Goal: Task Accomplishment & Management: Manage account settings

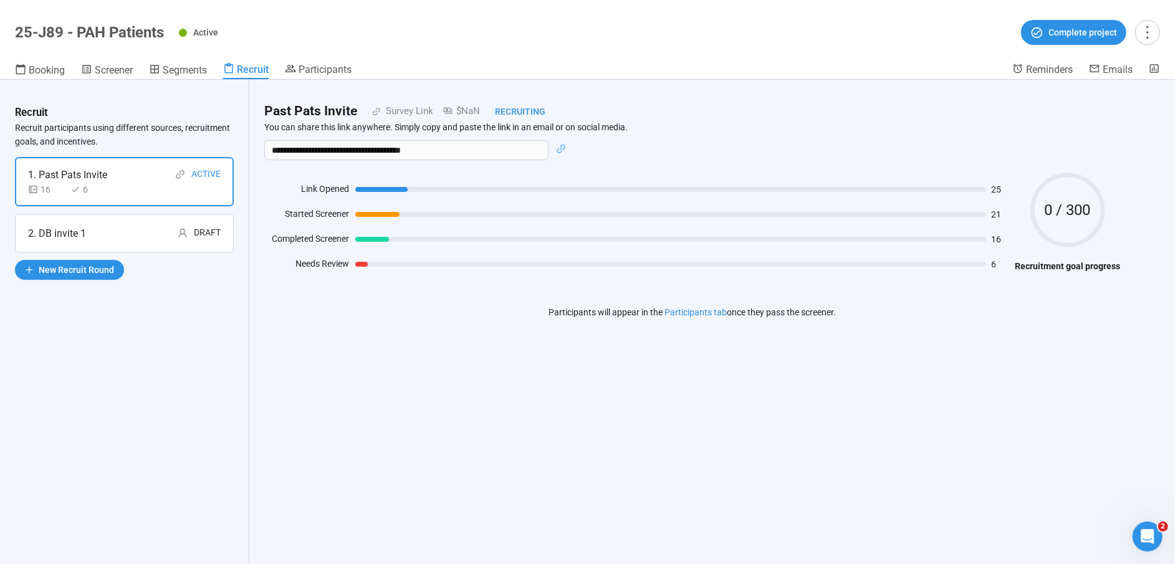
scroll to position [44, 0]
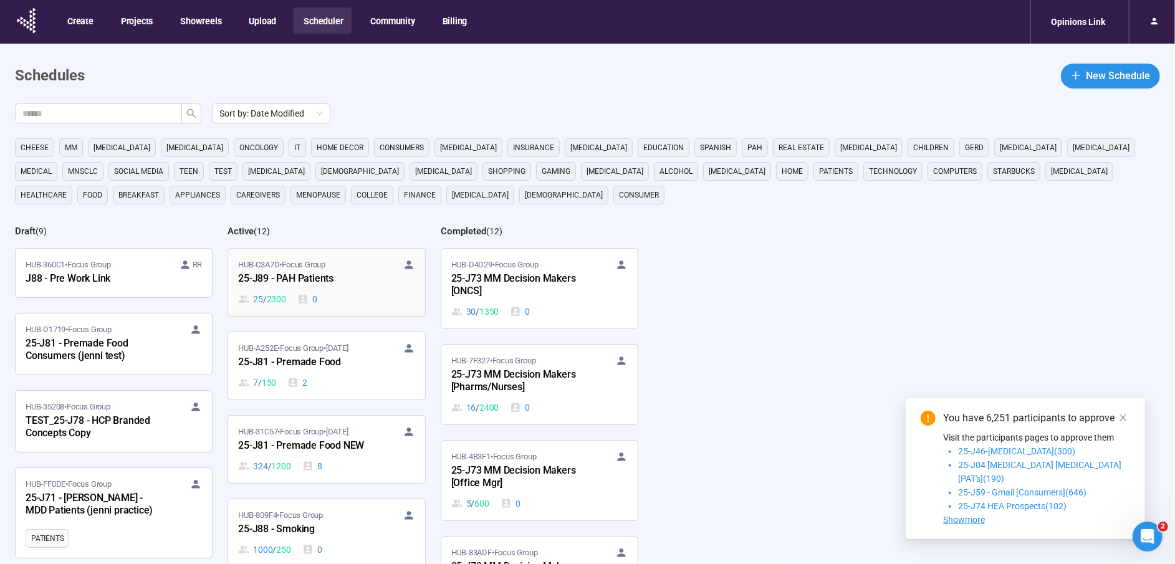
click at [276, 278] on div "25-J89 - PAH Patients" at bounding box center [306, 279] width 137 height 16
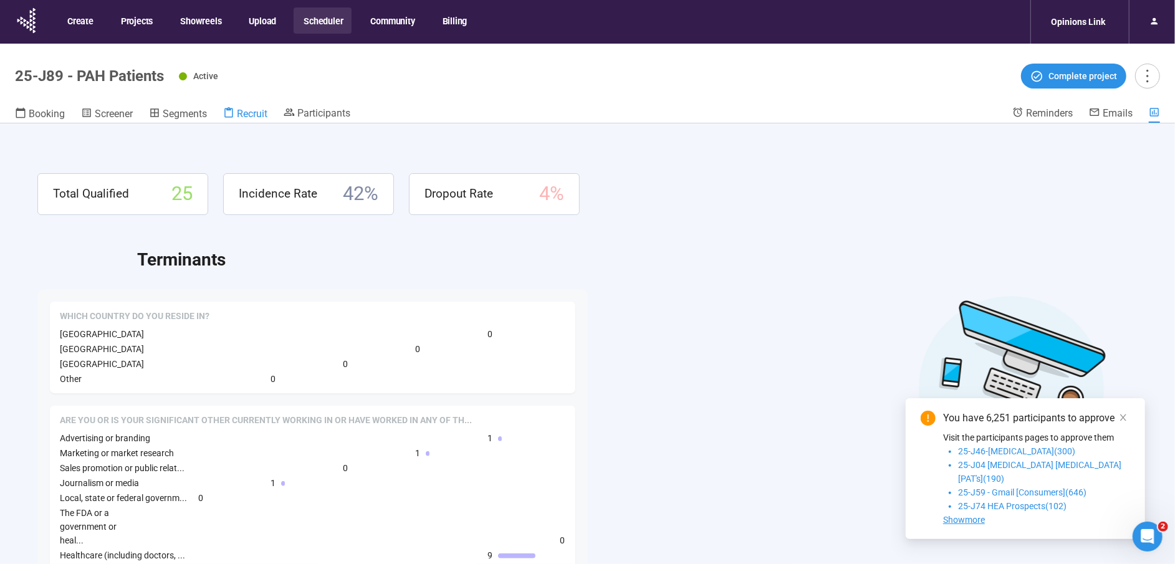
click at [261, 114] on span "Recruit" at bounding box center [252, 114] width 31 height 12
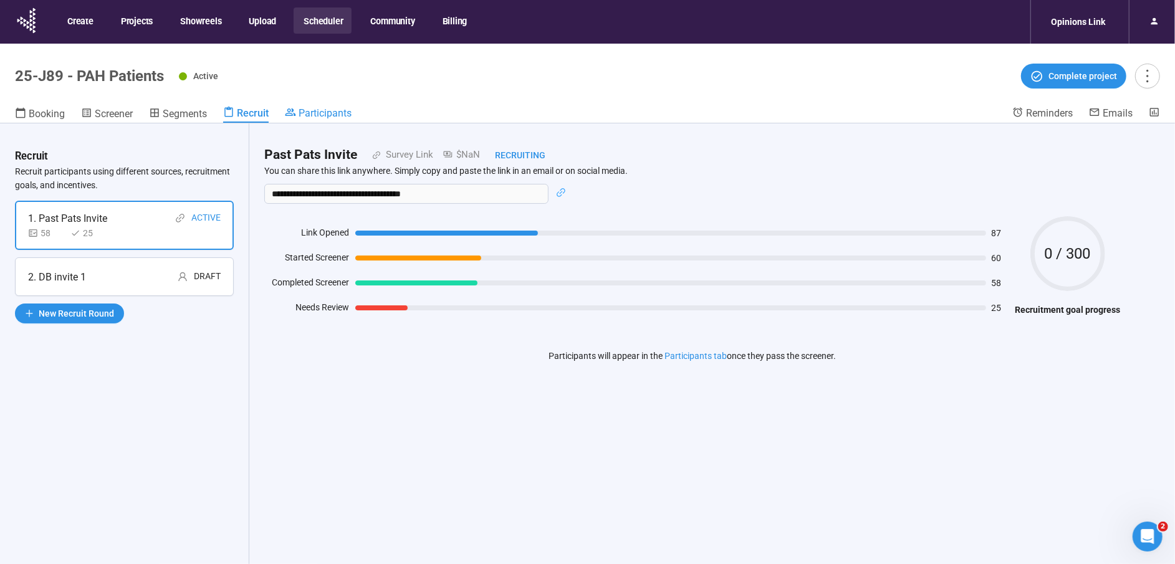
click at [327, 110] on span "Participants" at bounding box center [325, 113] width 53 height 12
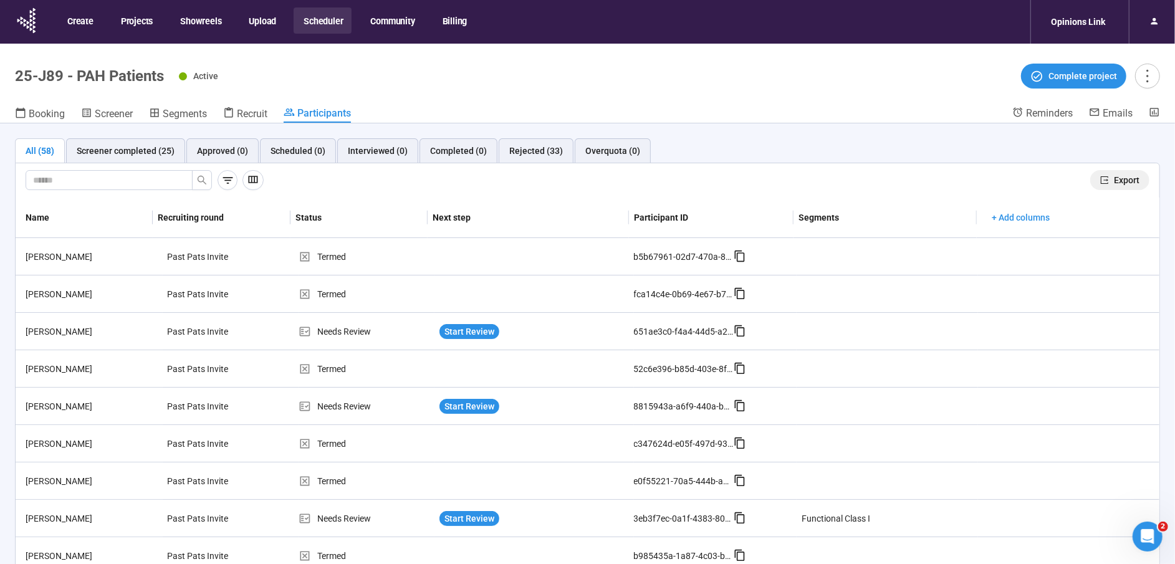
click at [1133, 183] on span "Export" at bounding box center [1127, 180] width 26 height 14
click at [326, 21] on button "Scheduler" at bounding box center [323, 20] width 58 height 26
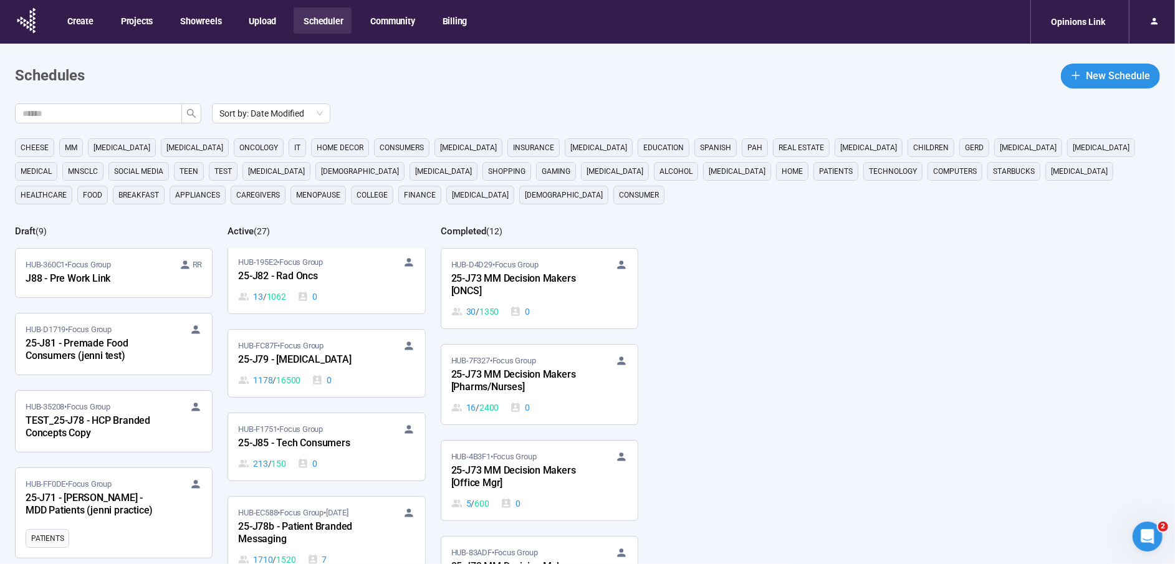
scroll to position [1363, 0]
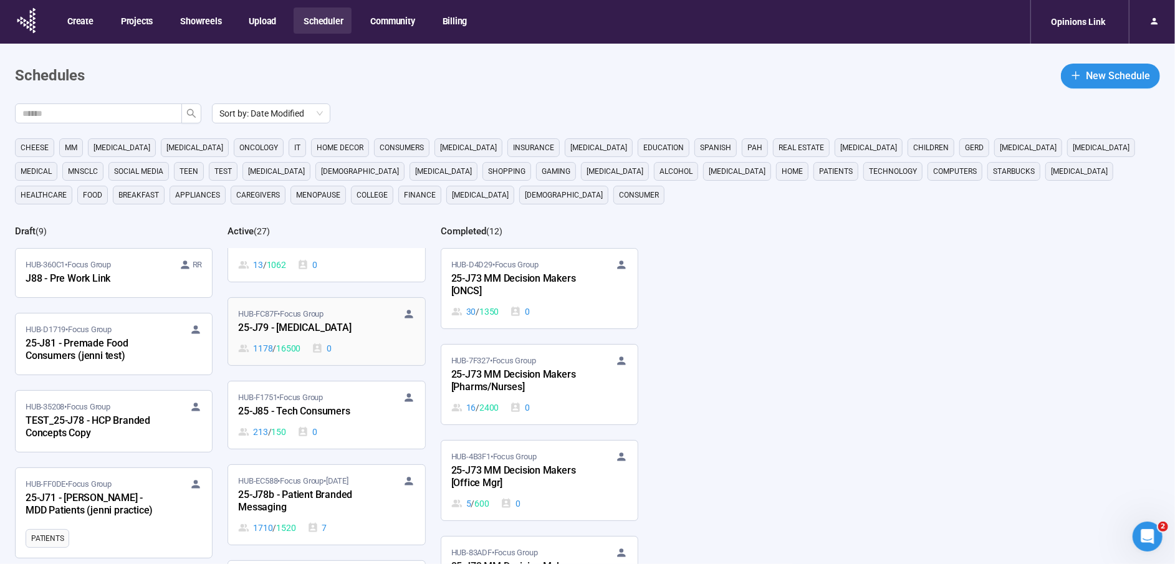
click at [288, 321] on div "25-J79 - Cancer" at bounding box center [306, 329] width 137 height 16
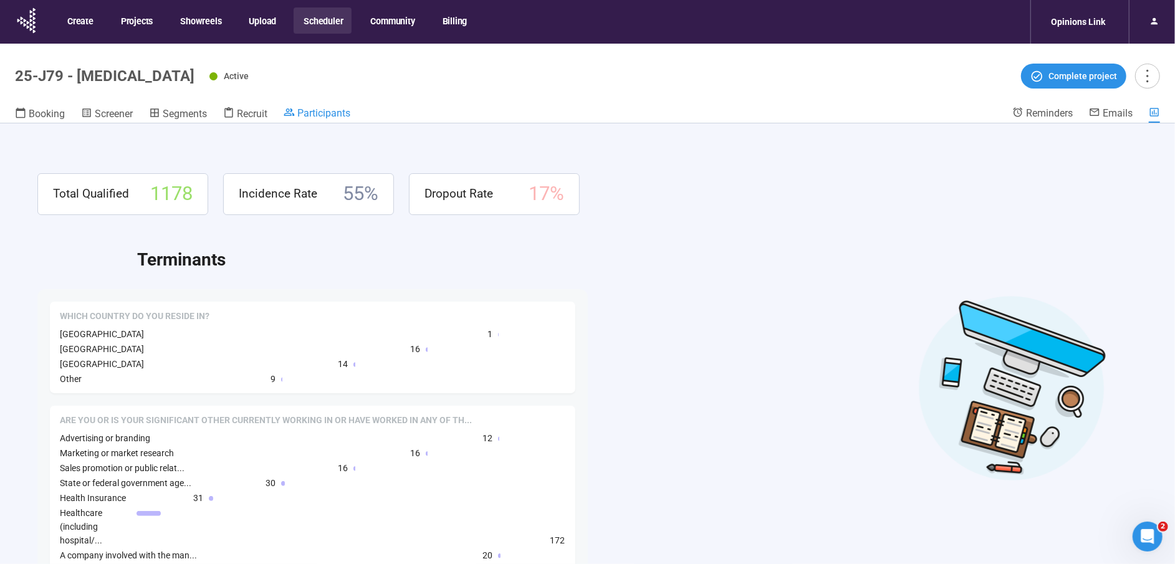
click at [332, 115] on span "Participants" at bounding box center [323, 113] width 53 height 12
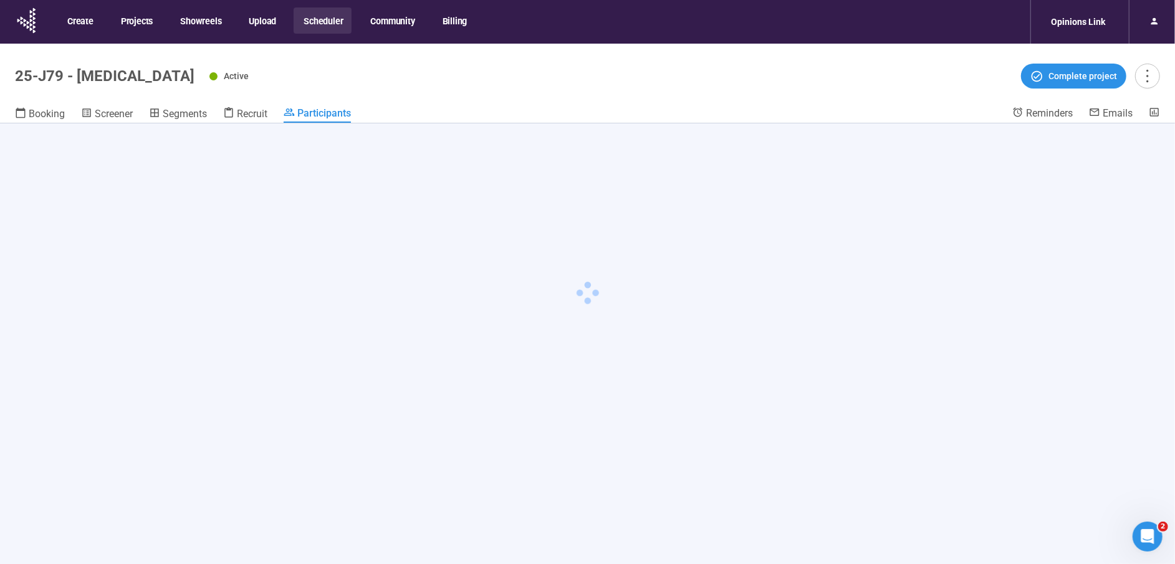
scroll to position [1, 0]
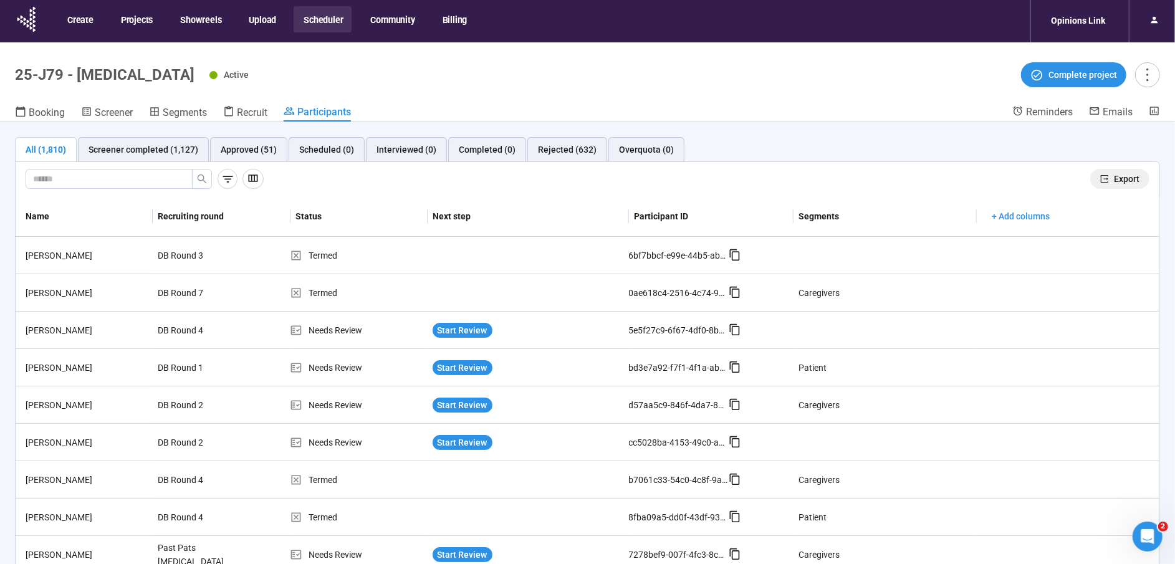
click at [1132, 178] on span "Export" at bounding box center [1127, 179] width 26 height 14
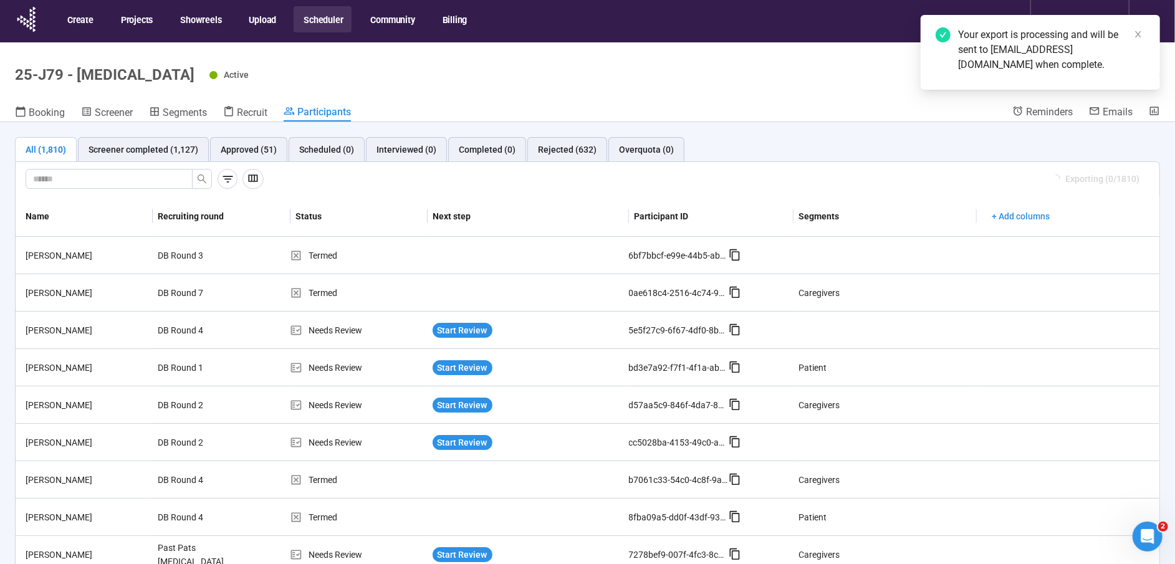
click at [327, 19] on button "Scheduler" at bounding box center [323, 19] width 58 height 26
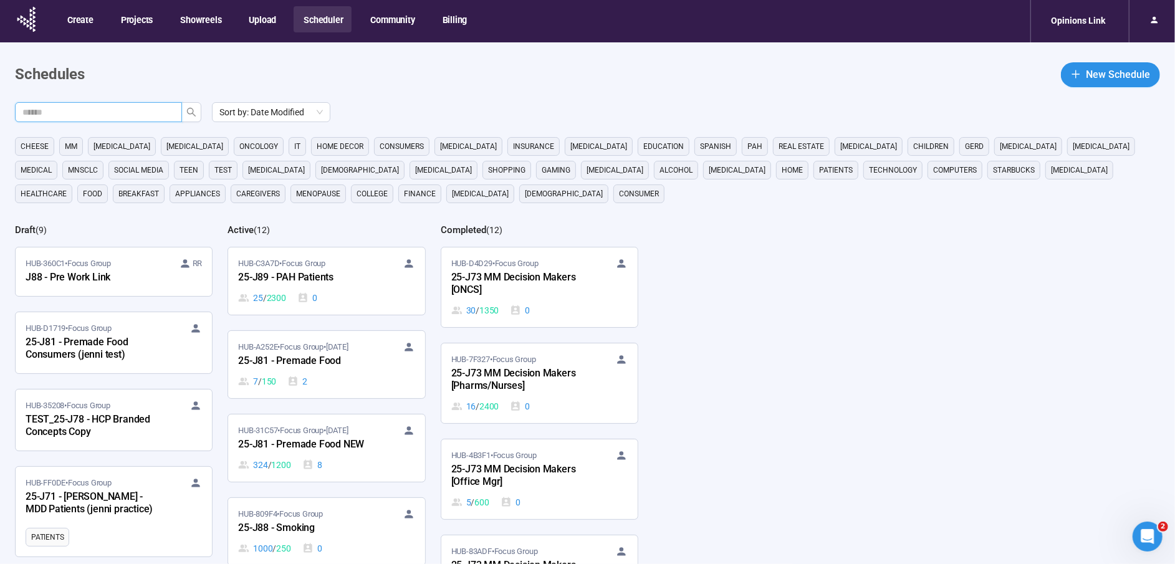
drag, startPoint x: 95, startPoint y: 106, endPoint x: 137, endPoint y: 73, distance: 53.3
click at [112, 92] on main "Schedules New Schedule Sort by: Date Modified cheese MM cancer Parkinsons oncol…" at bounding box center [587, 354] width 1175 height 624
type input "***"
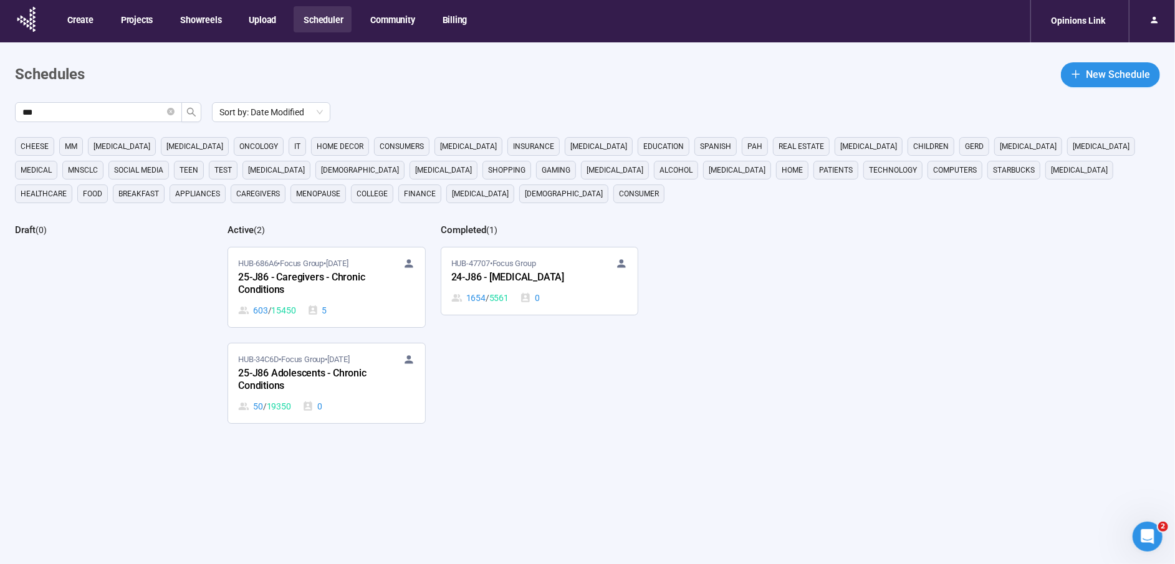
drag, startPoint x: 284, startPoint y: 267, endPoint x: 273, endPoint y: 269, distance: 12.0
click at [284, 267] on span "HUB-686A6 • Focus Group • Sep 23" at bounding box center [293, 264] width 110 height 12
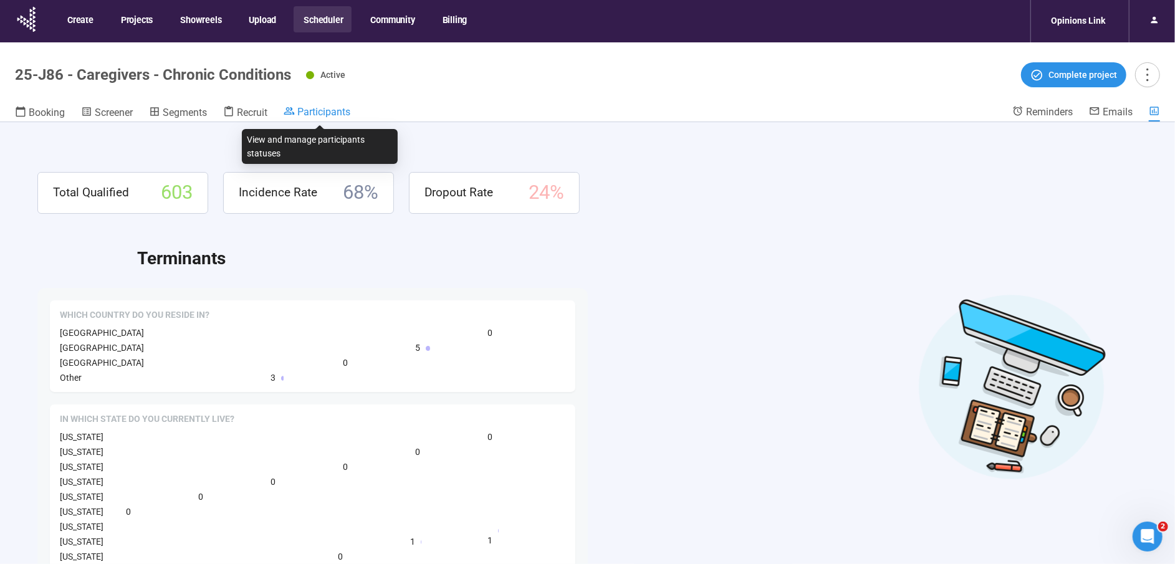
drag, startPoint x: 337, startPoint y: 109, endPoint x: 919, endPoint y: 122, distance: 582.0
click at [337, 109] on span "Participants" at bounding box center [323, 112] width 53 height 12
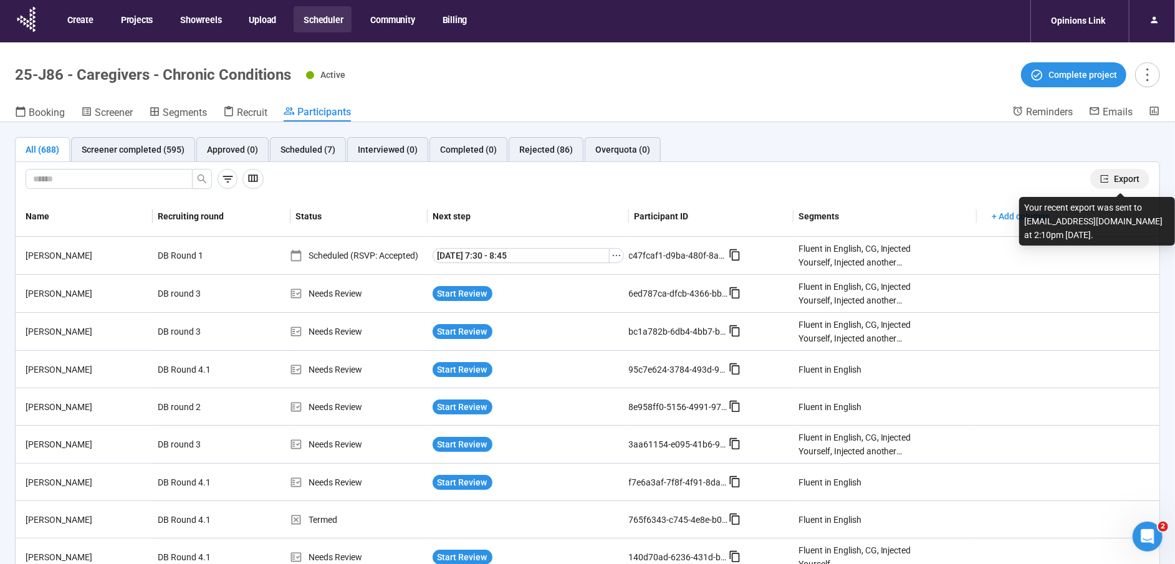
click at [1124, 172] on span "Export" at bounding box center [1127, 179] width 26 height 14
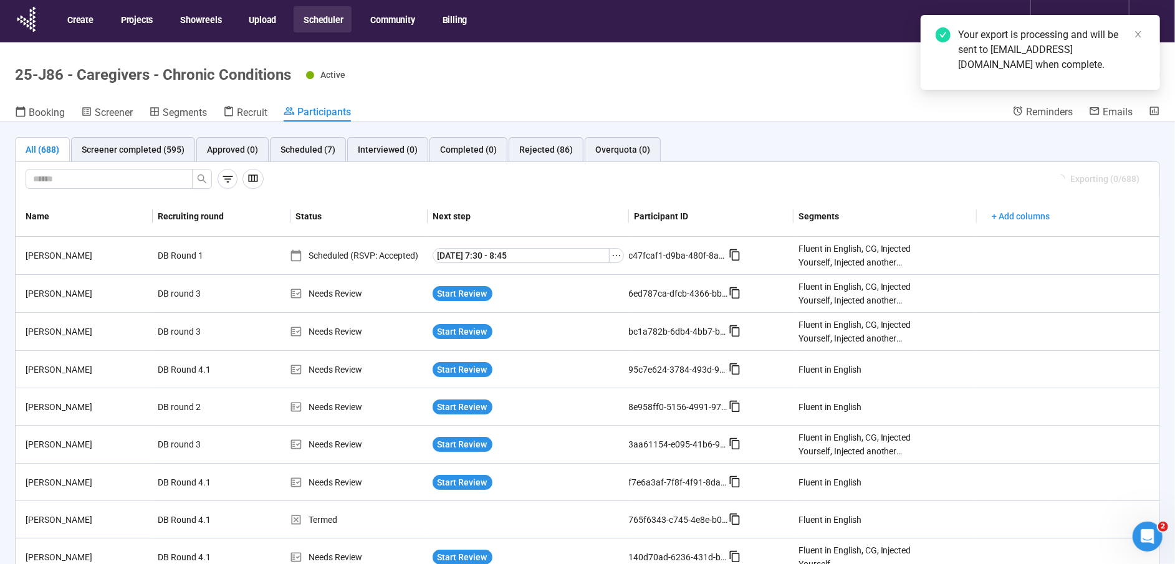
click at [319, 17] on button "Scheduler" at bounding box center [323, 19] width 58 height 26
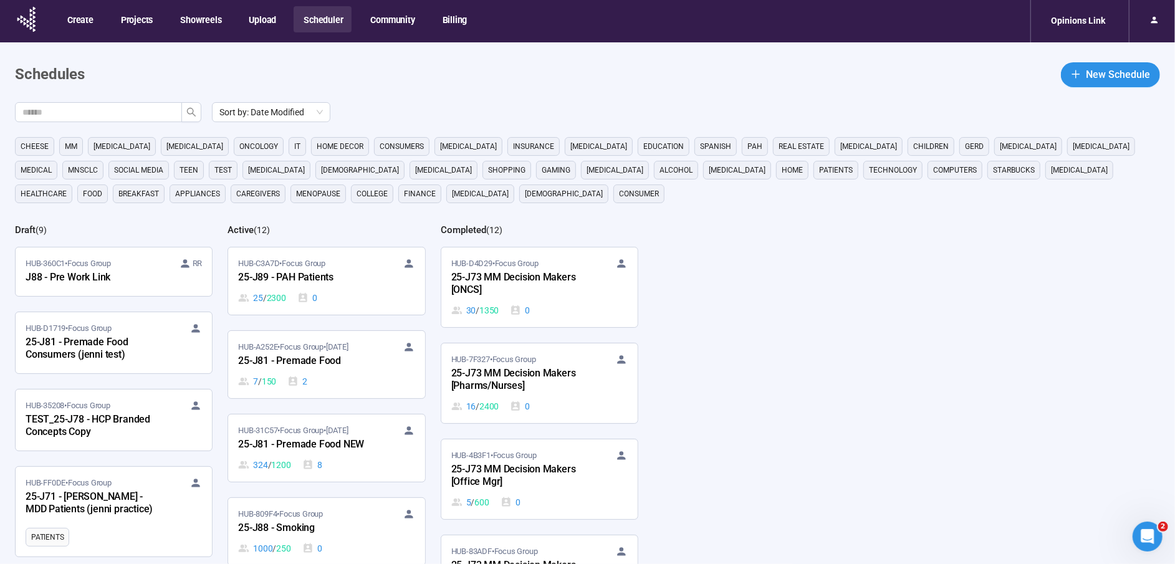
drag, startPoint x: 130, startPoint y: 106, endPoint x: 133, endPoint y: 99, distance: 7.5
click at [130, 106] on input "text" at bounding box center [93, 112] width 142 height 14
type input "***"
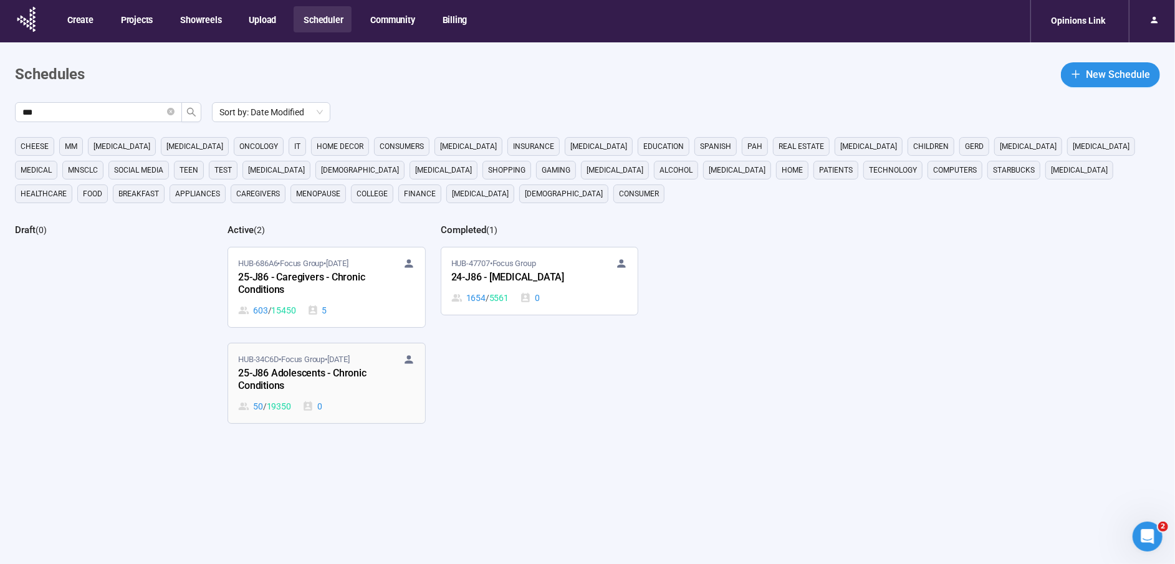
click at [335, 377] on div "25-J86 Adolescents - Chronic Conditions" at bounding box center [306, 380] width 137 height 29
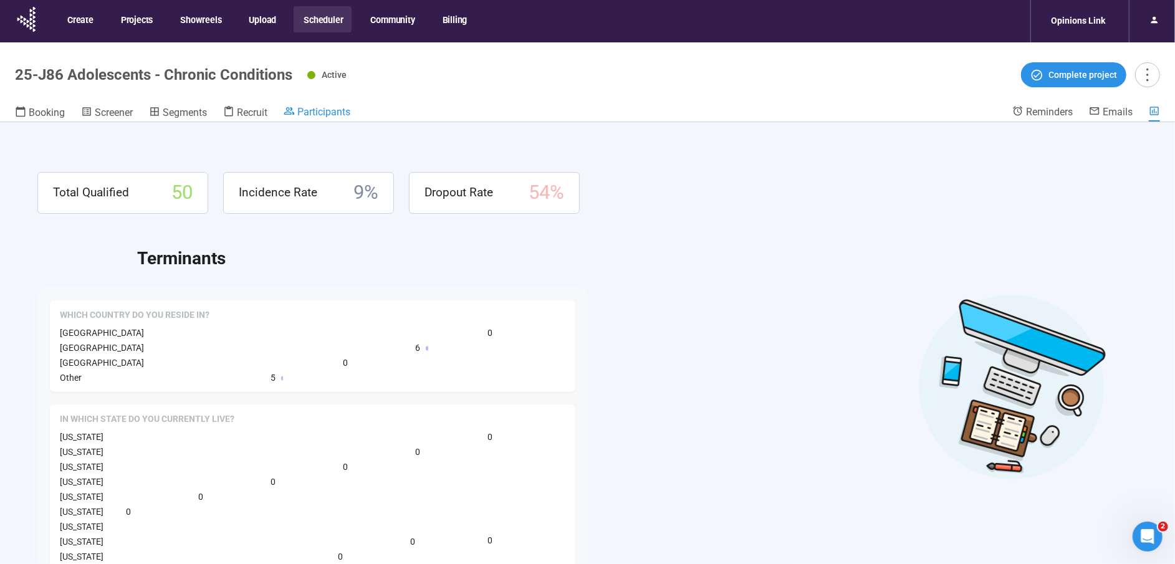
click at [340, 115] on span "Participants" at bounding box center [323, 112] width 53 height 12
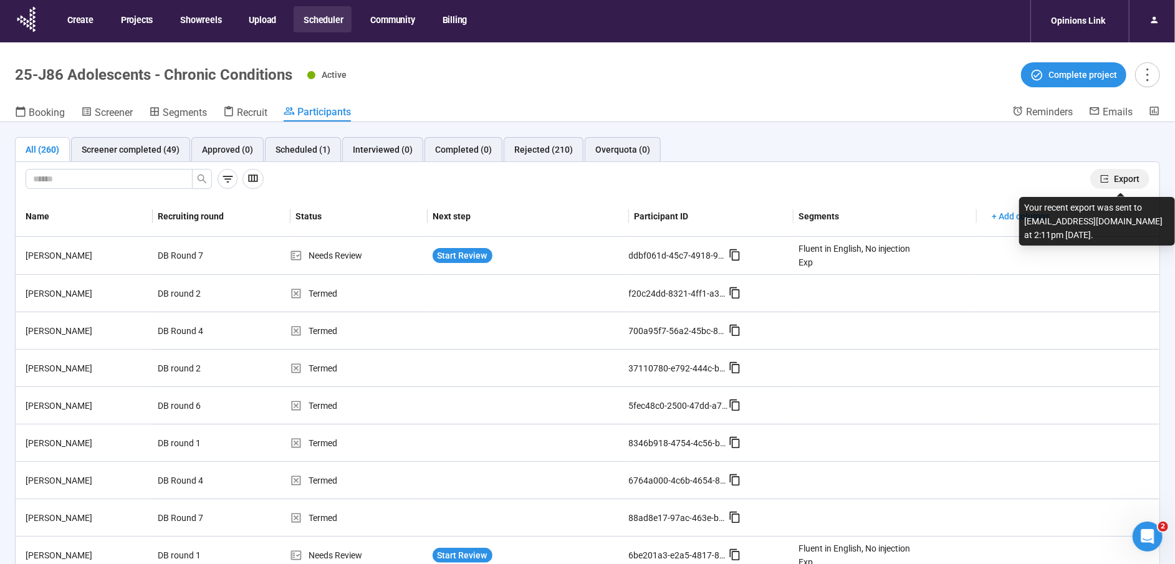
click at [1131, 175] on span "Export" at bounding box center [1127, 179] width 26 height 14
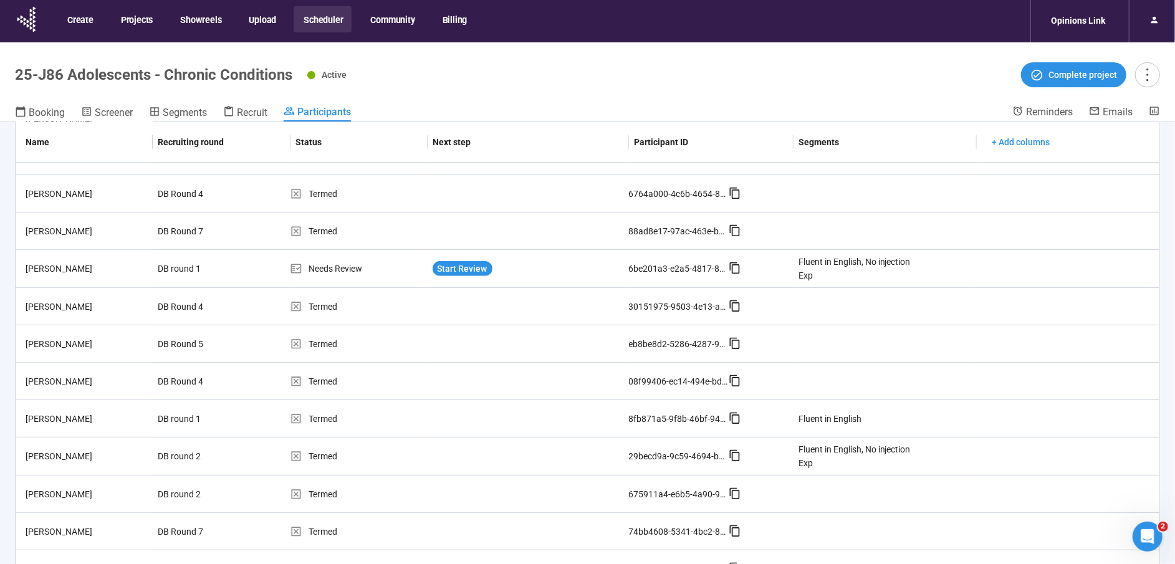
scroll to position [311, 0]
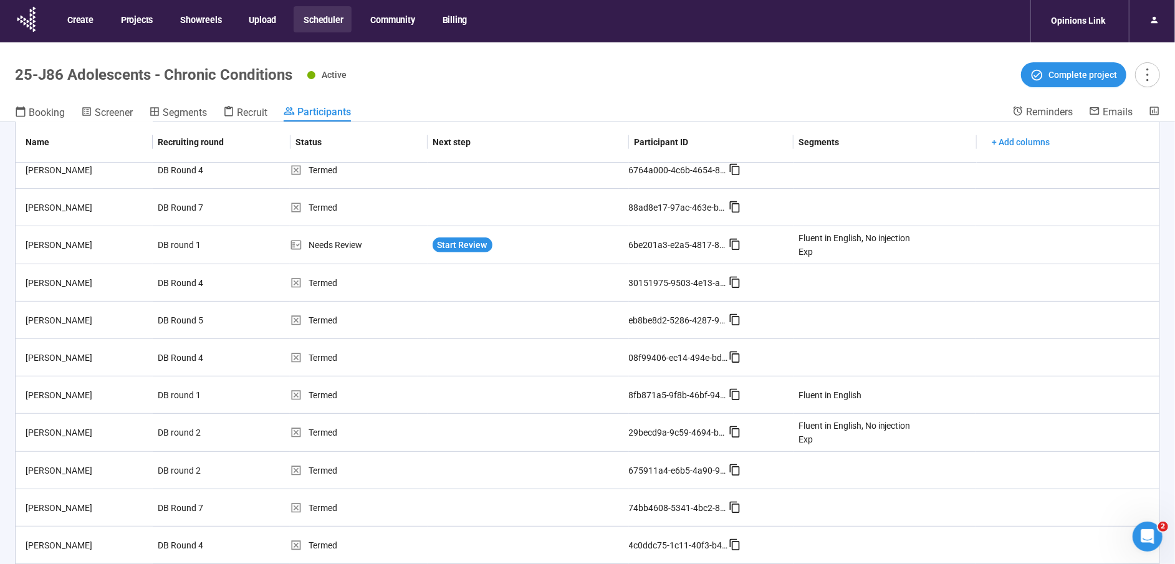
click at [319, 21] on button "Scheduler" at bounding box center [323, 19] width 58 height 26
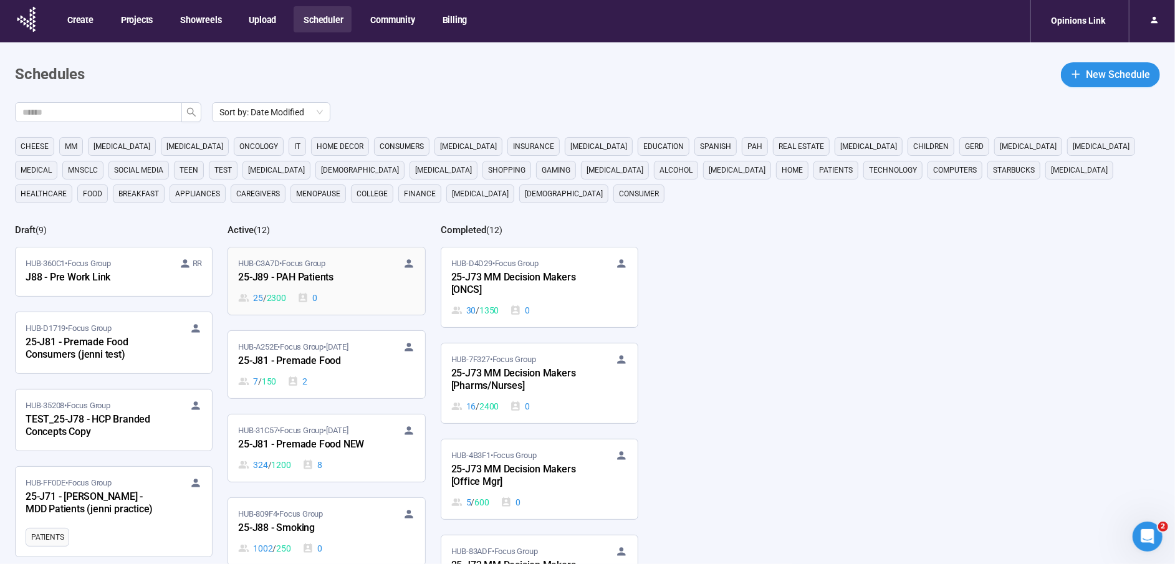
click at [296, 284] on div "HUB-C3A7D • Focus Group 25-J89 - PAH Patients 25 / 2300 0" at bounding box center [326, 281] width 176 height 47
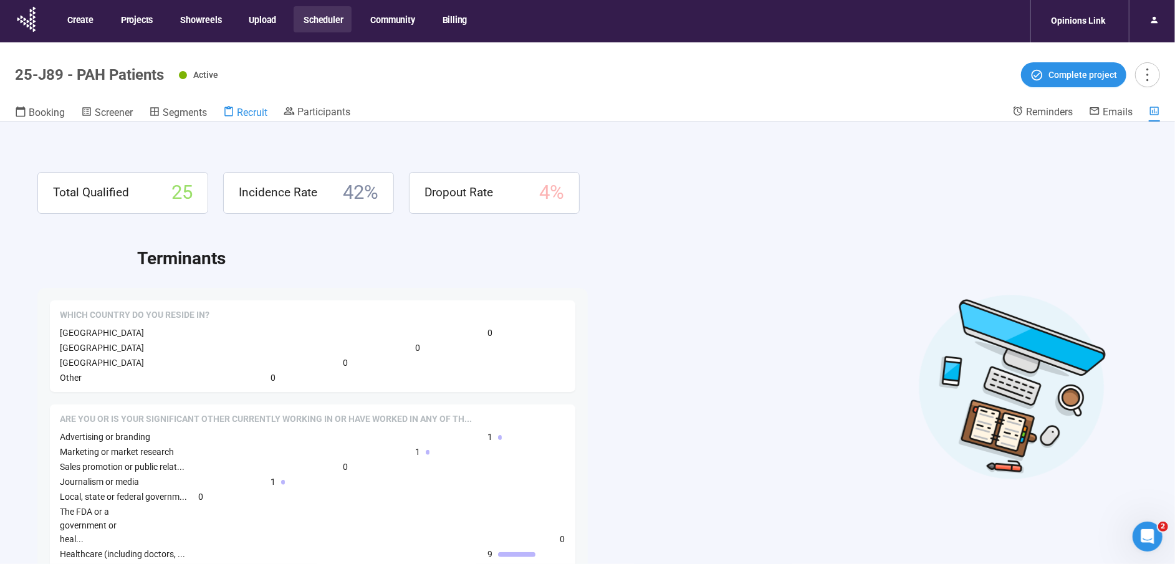
click at [252, 113] on span "Recruit" at bounding box center [252, 113] width 31 height 12
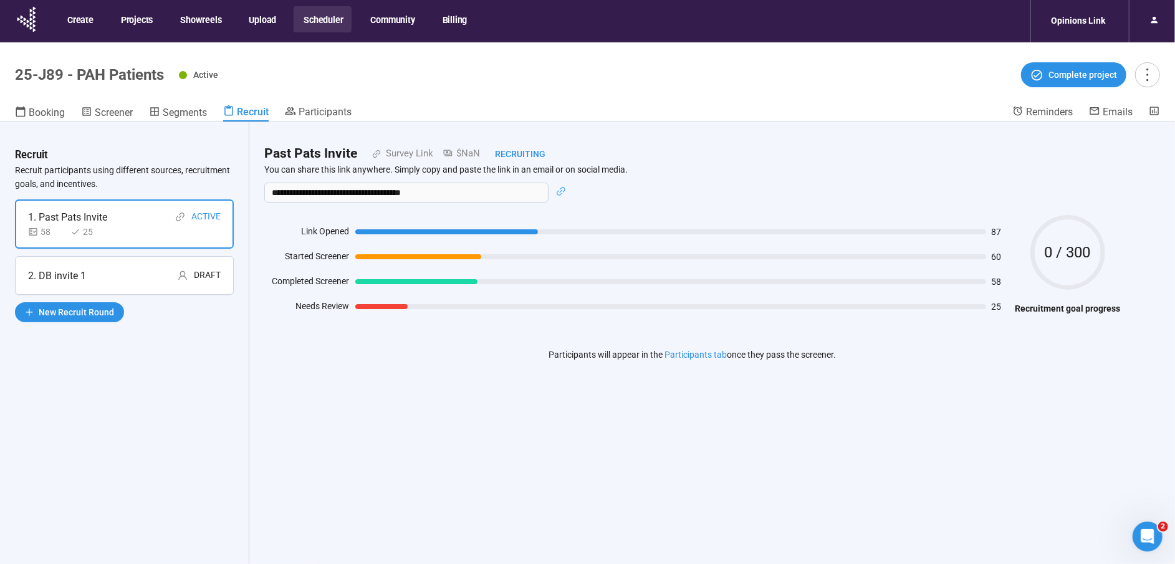
click at [115, 279] on div "2. DB invite 1 Draft" at bounding box center [124, 276] width 193 height 16
